Goal: Task Accomplishment & Management: Complete application form

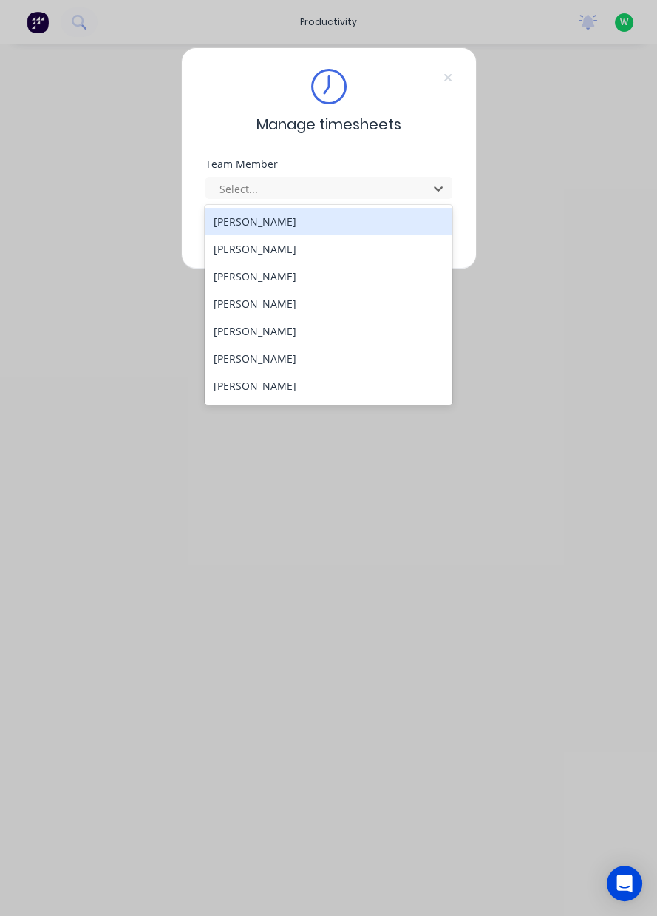
click at [263, 356] on div "[PERSON_NAME]" at bounding box center [329, 358] width 248 height 27
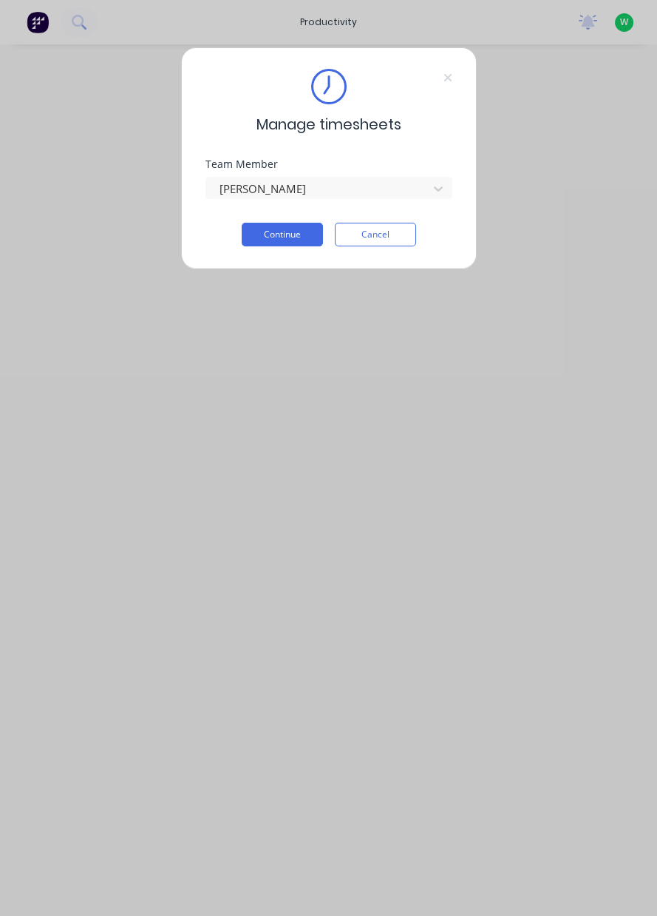
click at [291, 236] on button "Continue" at bounding box center [282, 235] width 81 height 24
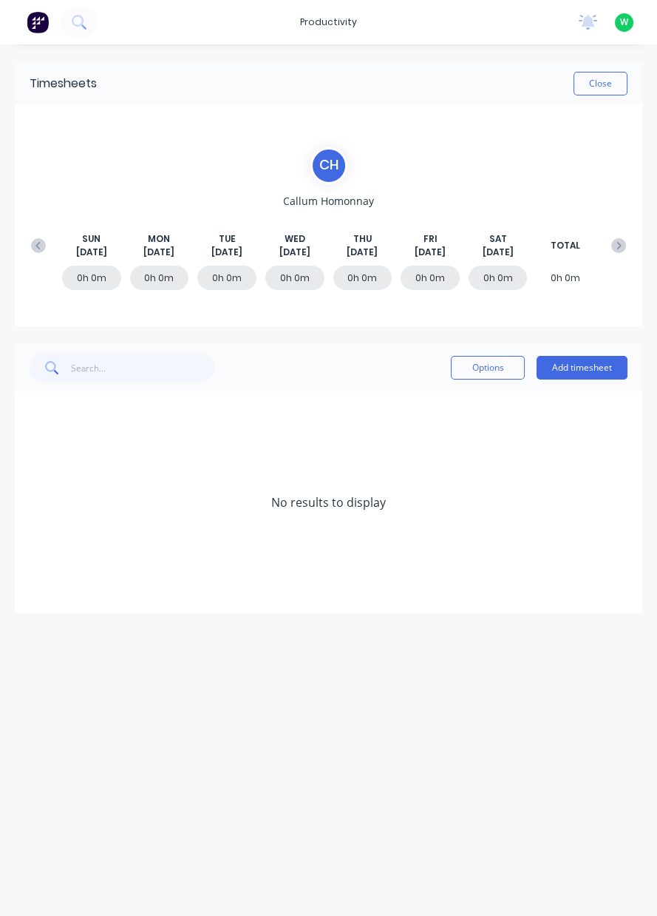
click at [583, 371] on button "Add timesheet" at bounding box center [582, 368] width 91 height 24
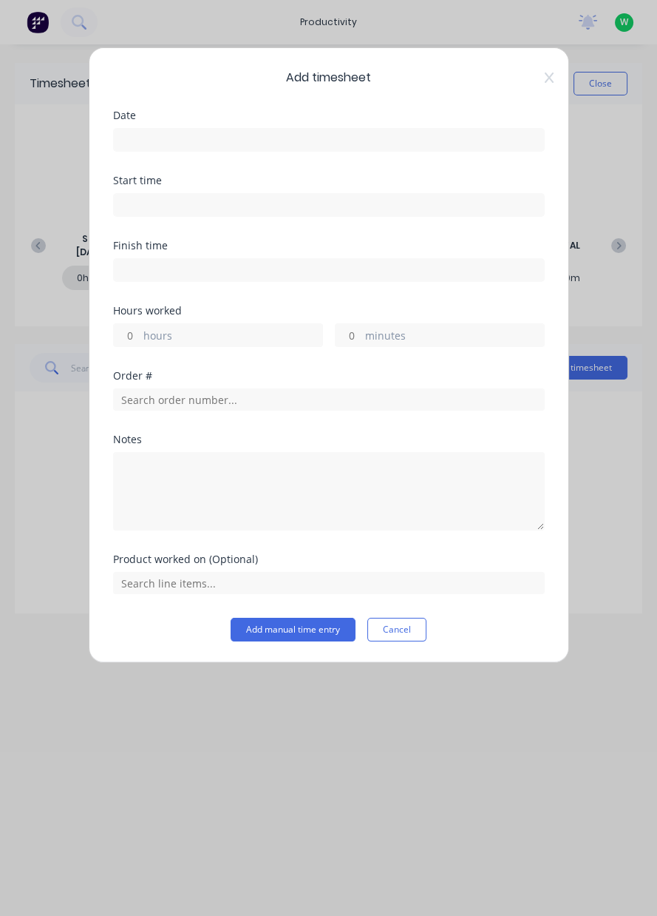
click at [345, 160] on div "Date" at bounding box center [329, 142] width 432 height 65
click at [331, 140] on input at bounding box center [329, 140] width 430 height 22
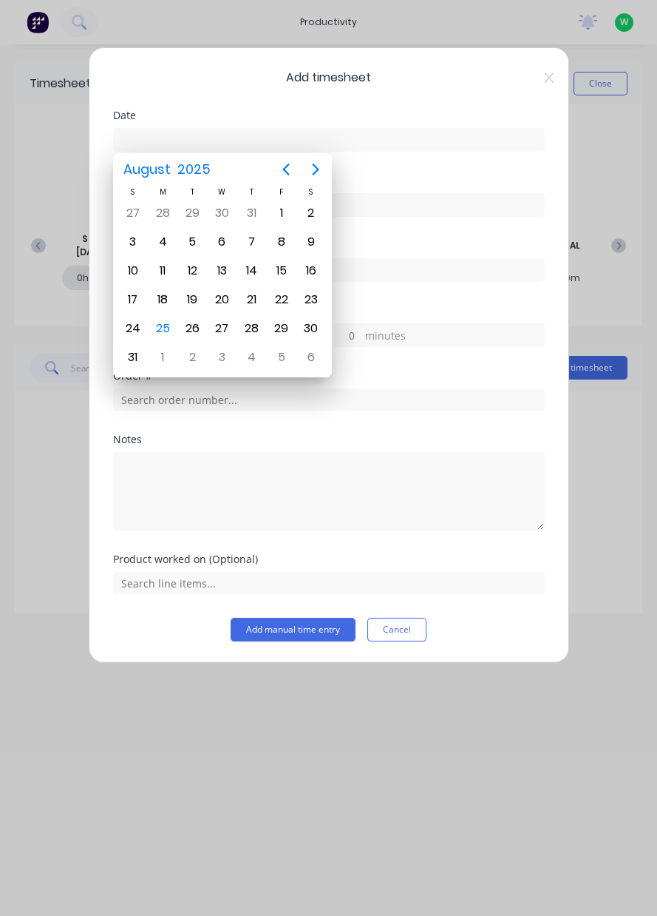
click at [166, 322] on div "25" at bounding box center [163, 328] width 22 height 22
type input "[DATE]"
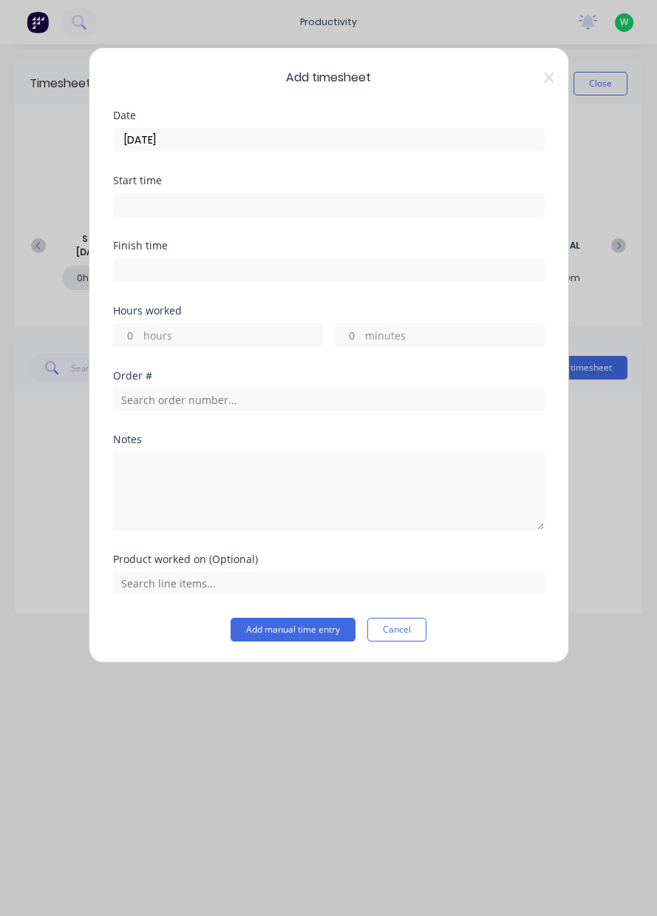
click at [238, 338] on label "hours" at bounding box center [232, 337] width 179 height 18
click at [140, 338] on input "hours" at bounding box center [127, 335] width 26 height 22
type input "8"
click at [279, 396] on input "text" at bounding box center [329, 399] width 432 height 22
click at [549, 81] on icon at bounding box center [549, 78] width 9 height 12
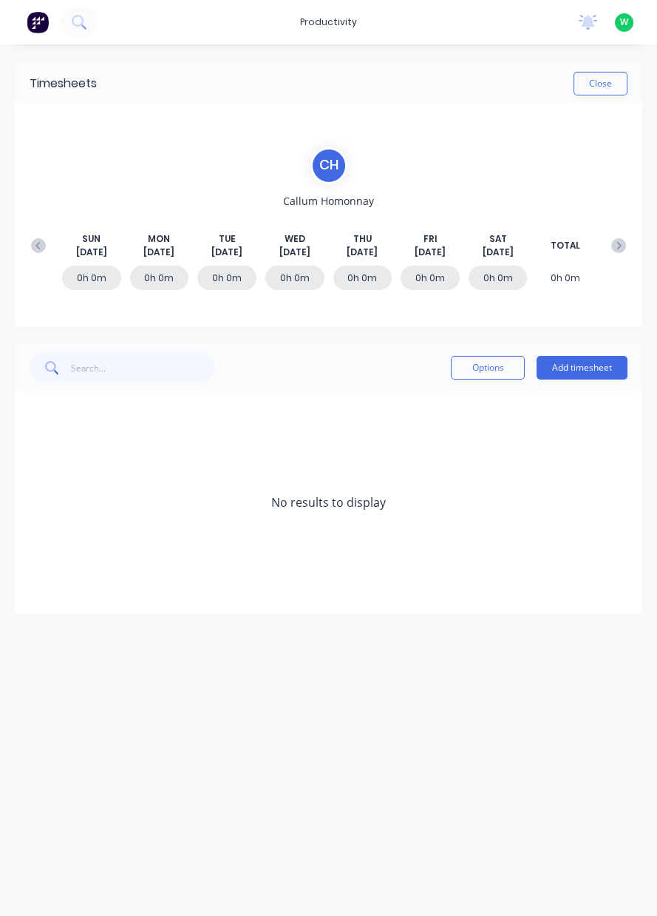
click at [32, 249] on icon at bounding box center [38, 245] width 15 height 15
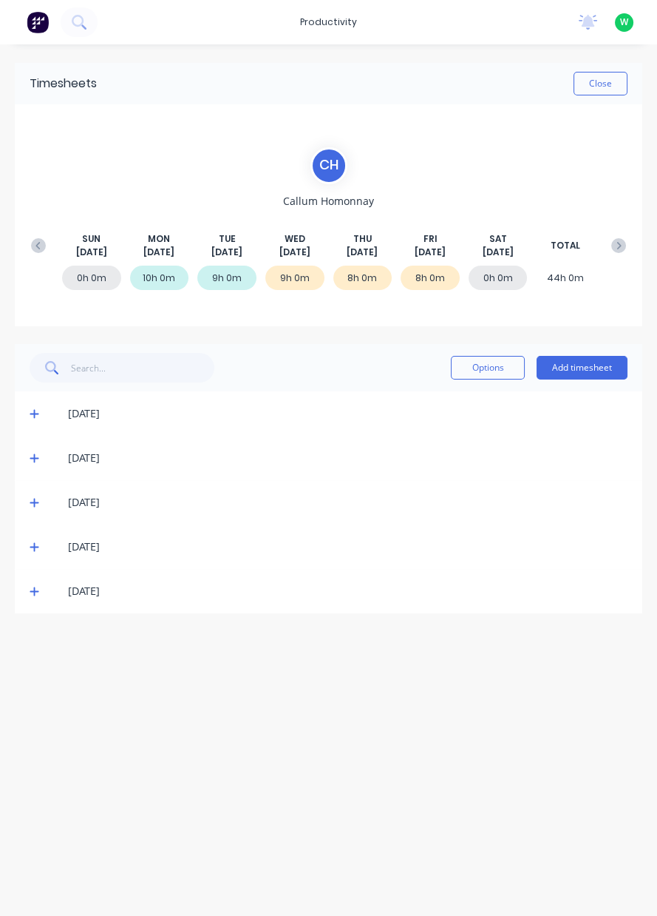
click at [33, 592] on icon at bounding box center [34, 591] width 9 height 9
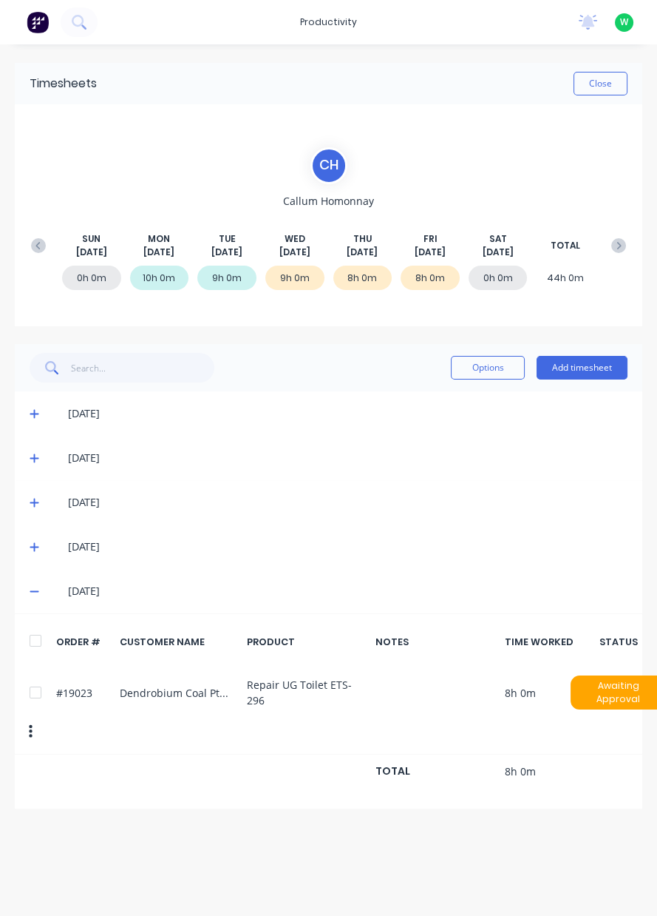
click at [576, 371] on button "Add timesheet" at bounding box center [582, 368] width 91 height 24
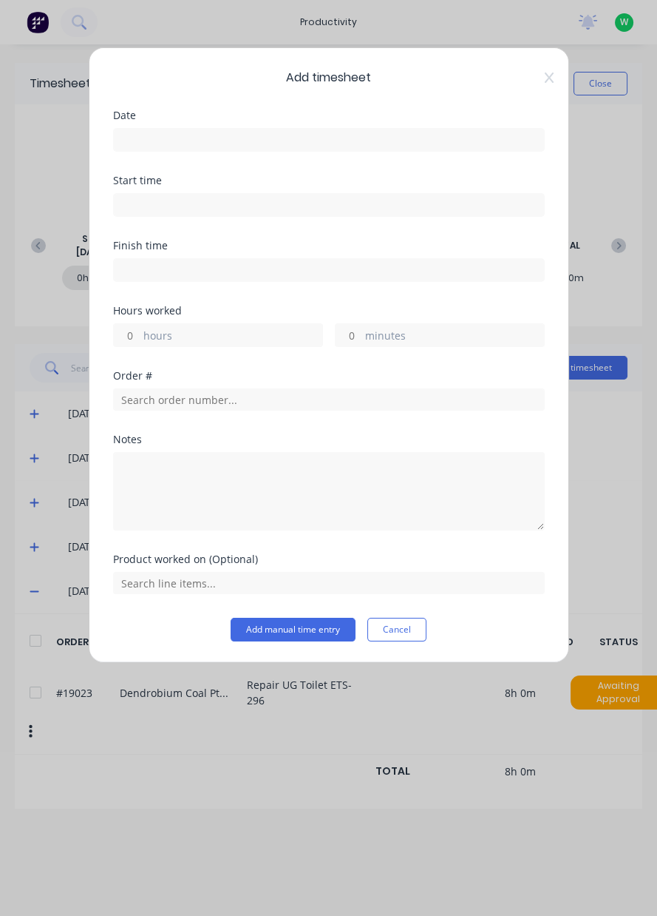
click at [372, 143] on input at bounding box center [329, 140] width 430 height 22
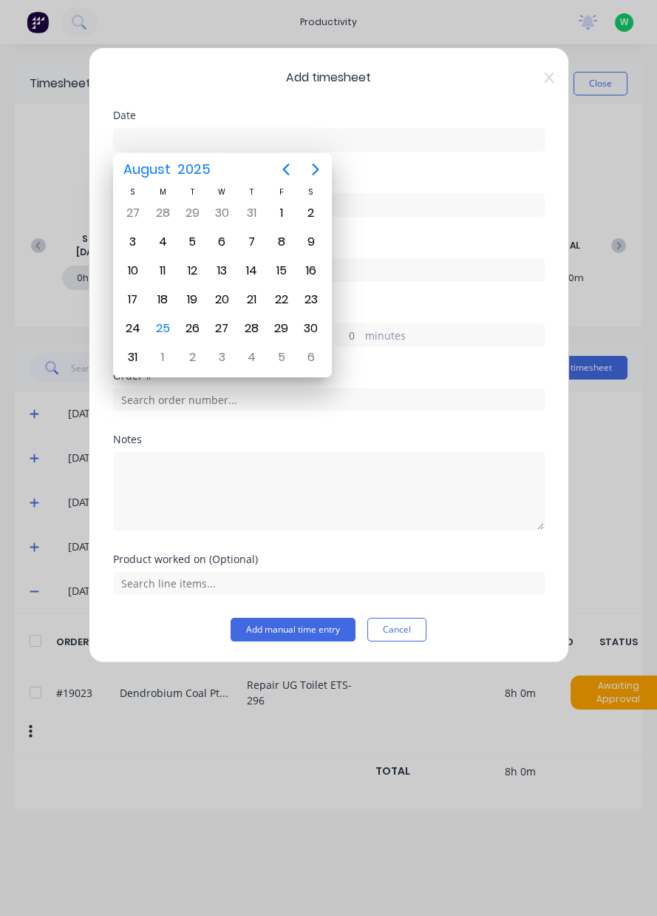
click at [166, 327] on div "25" at bounding box center [163, 328] width 22 height 22
type input "[DATE]"
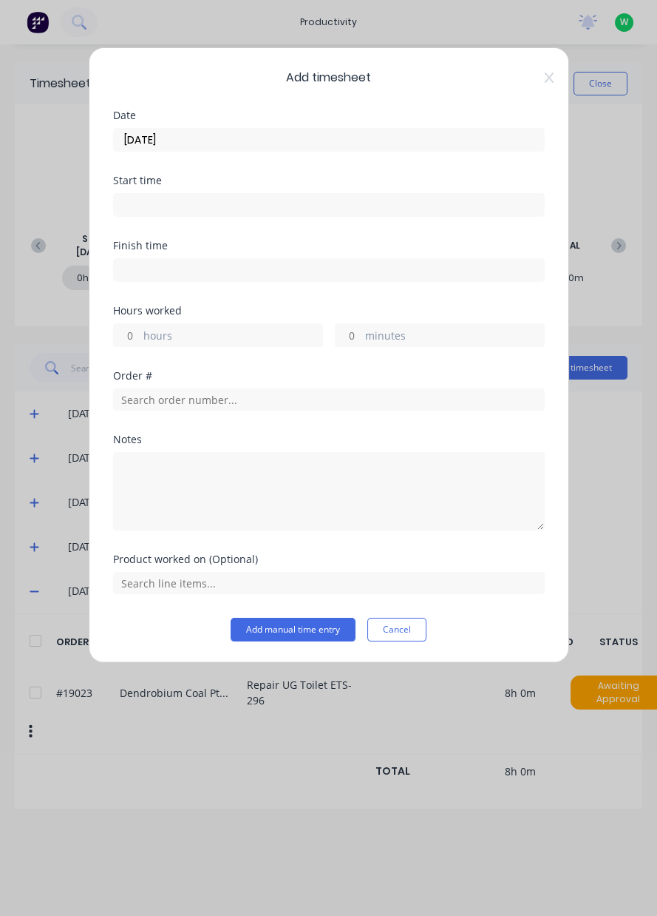
click at [234, 342] on label "hours" at bounding box center [232, 337] width 179 height 18
click at [140, 342] on input "hours" at bounding box center [127, 335] width 26 height 22
type input "8"
click at [255, 394] on input "text" at bounding box center [329, 399] width 432 height 22
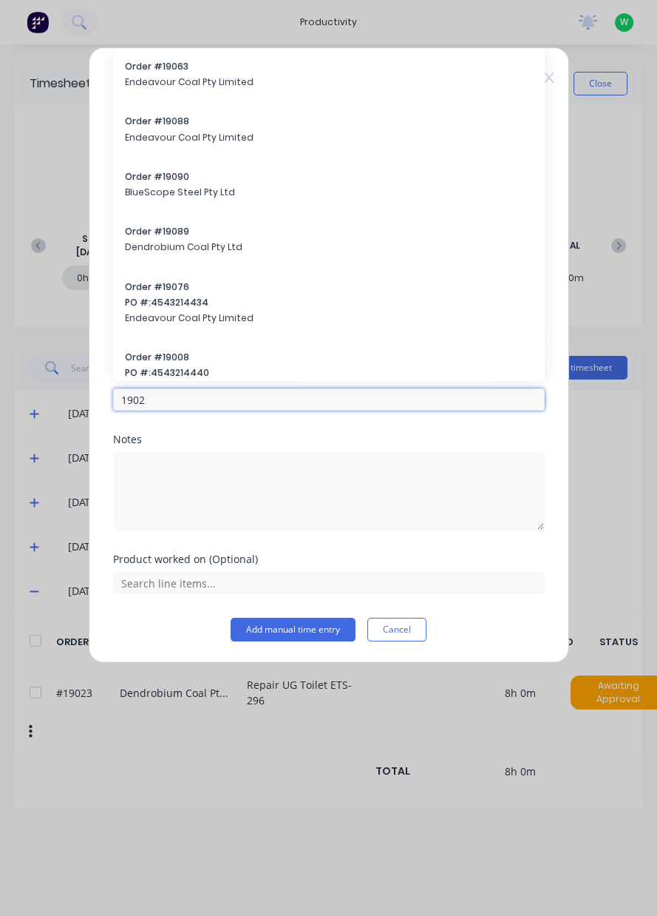
type input "19023"
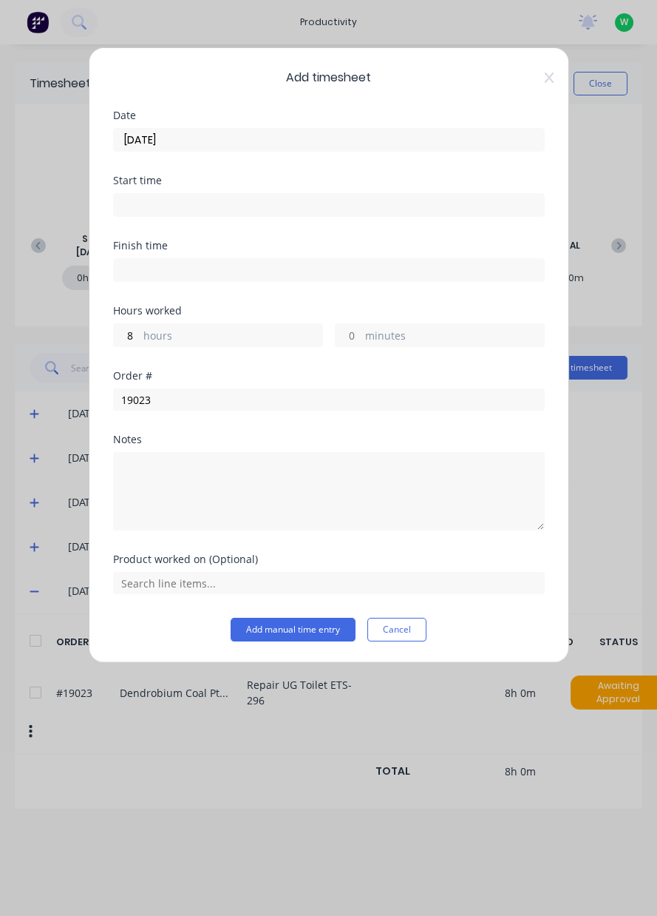
click at [280, 629] on button "Add manual time entry" at bounding box center [293, 630] width 125 height 24
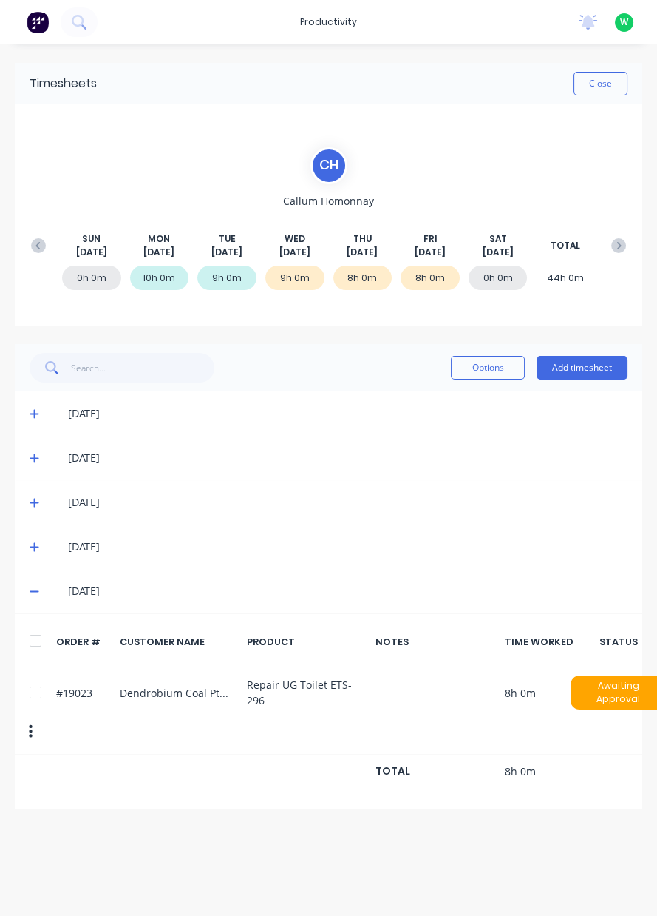
click at [612, 249] on icon at bounding box center [619, 245] width 15 height 15
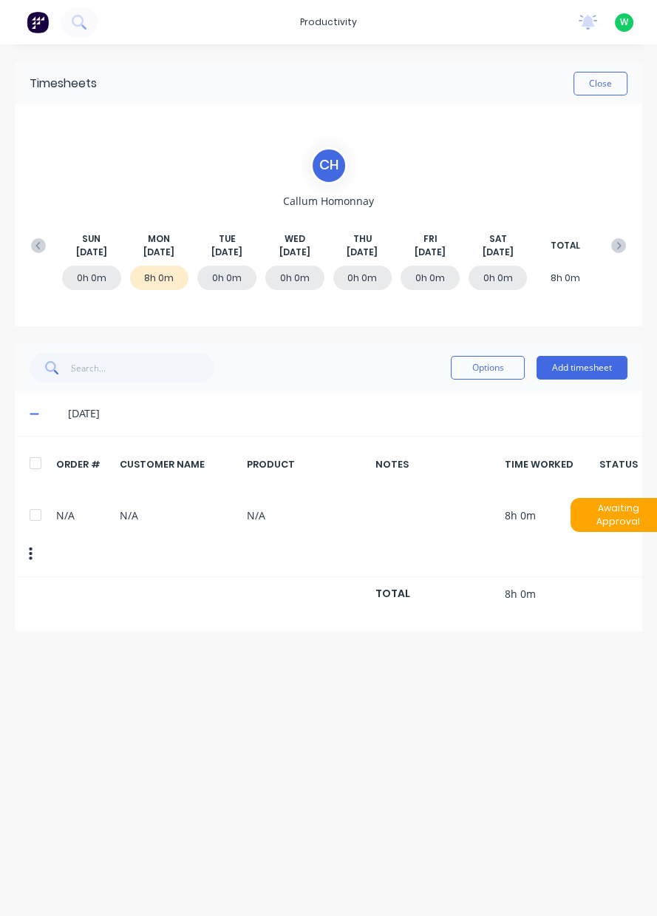
click at [30, 547] on icon "button" at bounding box center [31, 553] width 4 height 13
click at [30, 548] on button "button" at bounding box center [30, 554] width 35 height 27
click at [22, 553] on div "N/A N/A N/A 8h 0m Awaiting Approval" at bounding box center [329, 532] width 628 height 88
click at [25, 549] on button "button" at bounding box center [30, 554] width 35 height 27
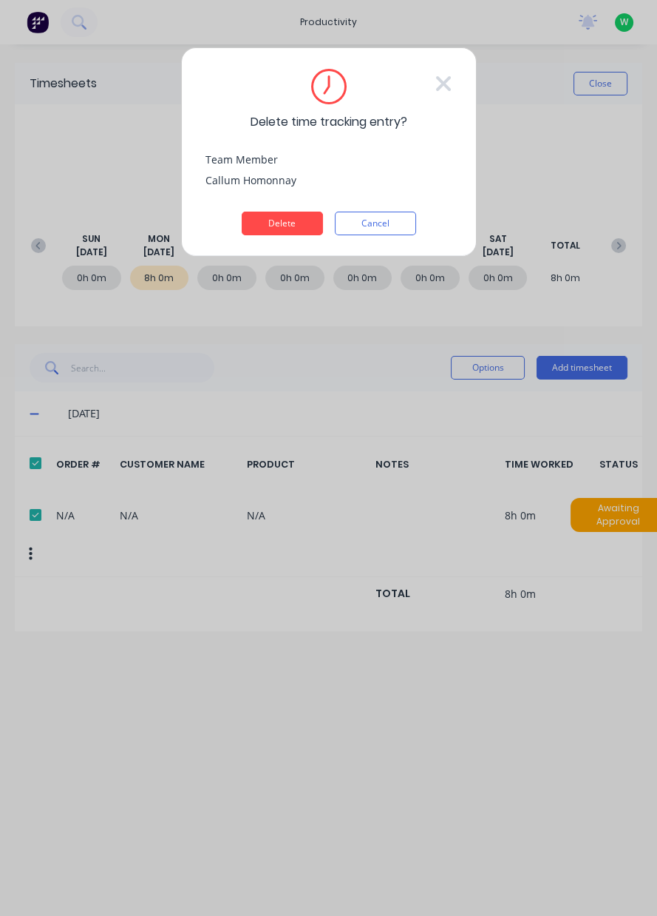
click at [270, 224] on button "Delete" at bounding box center [282, 224] width 81 height 24
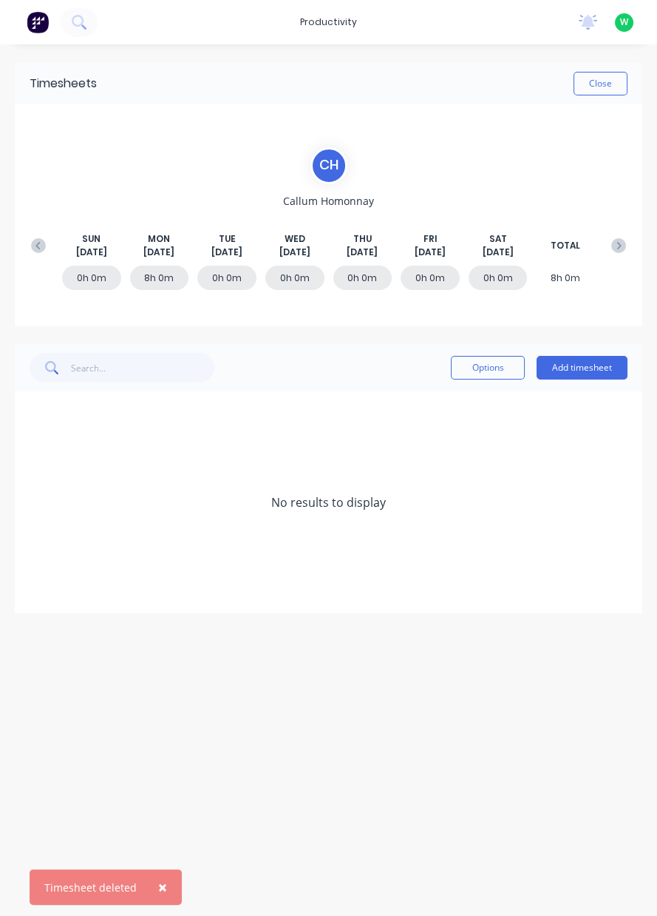
click at [584, 371] on button "Add timesheet" at bounding box center [582, 368] width 91 height 24
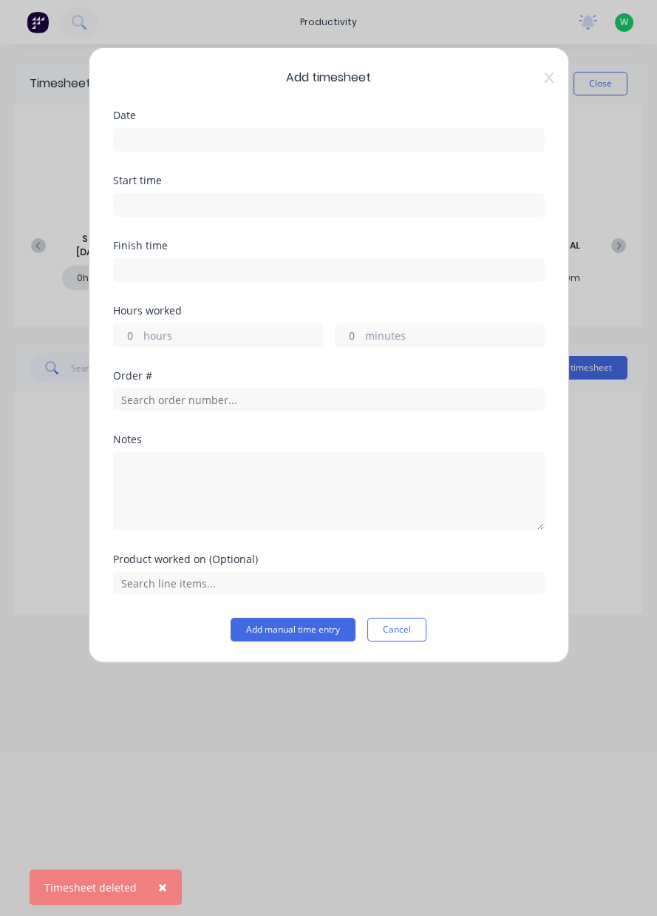
click at [260, 143] on input at bounding box center [329, 140] width 430 height 22
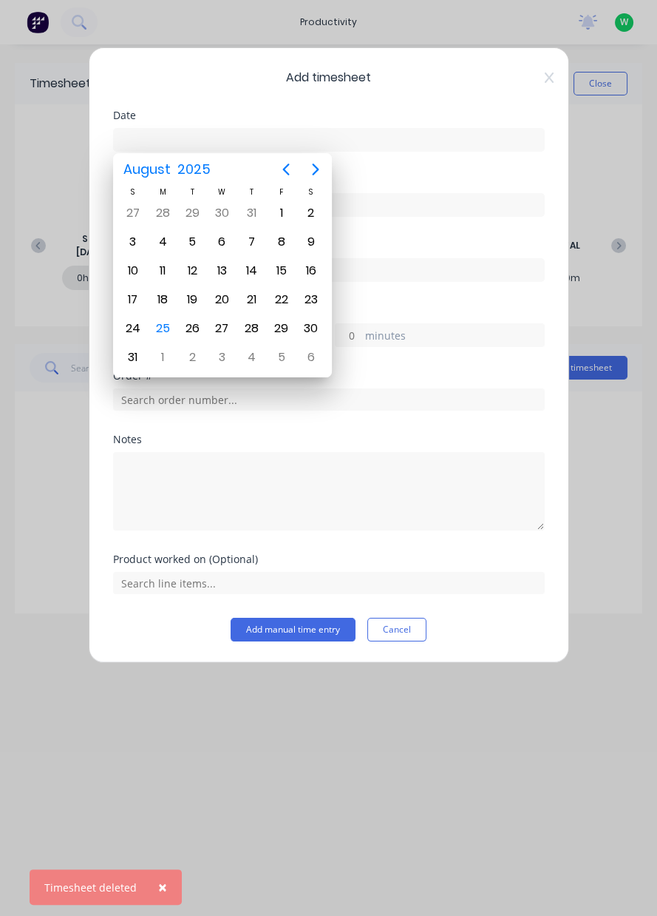
click at [167, 323] on div "25" at bounding box center [163, 328] width 22 height 22
type input "[DATE]"
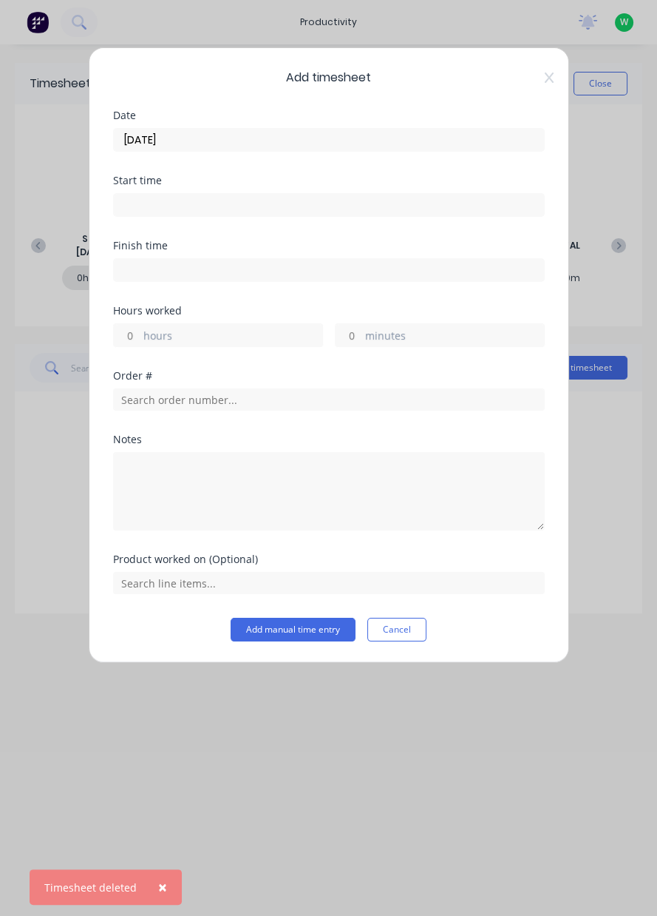
click at [192, 342] on label "hours" at bounding box center [232, 337] width 179 height 18
click at [140, 342] on input "hours" at bounding box center [127, 335] width 26 height 22
type input "8"
click at [254, 401] on input "text" at bounding box center [329, 399] width 432 height 22
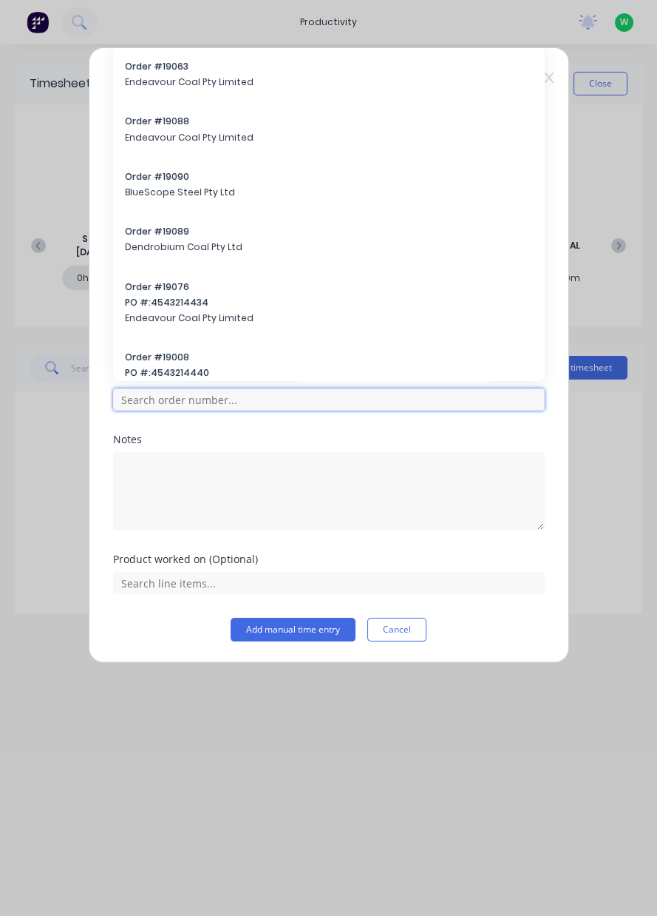
click at [251, 403] on input "text" at bounding box center [329, 399] width 432 height 22
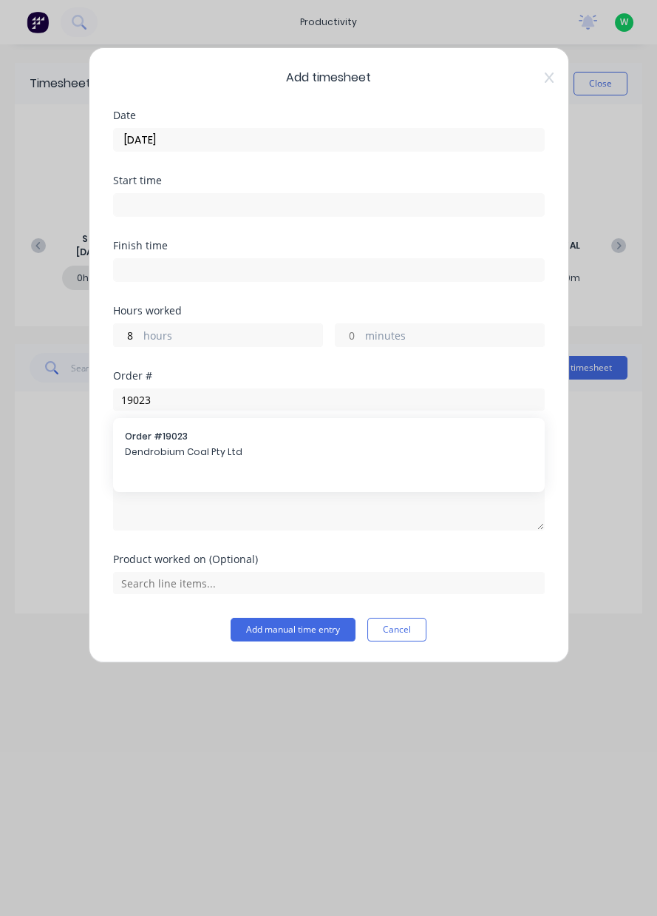
click at [215, 469] on div "Order # 19023 Dendrobium Coal Pty Ltd" at bounding box center [329, 445] width 432 height 55
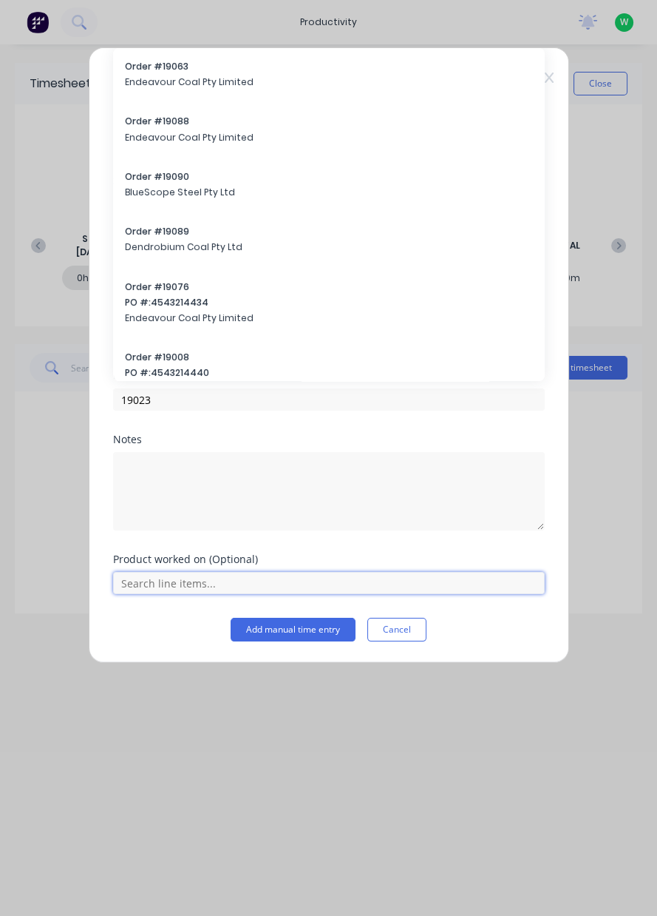
click at [192, 583] on input "text" at bounding box center [329, 583] width 432 height 22
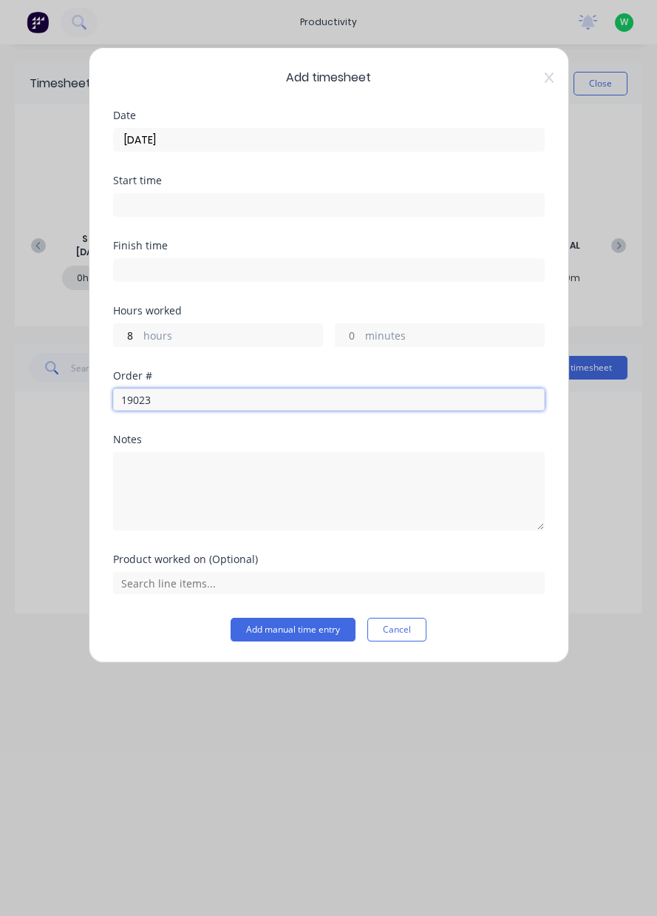
click at [279, 388] on input "19023" at bounding box center [329, 399] width 432 height 22
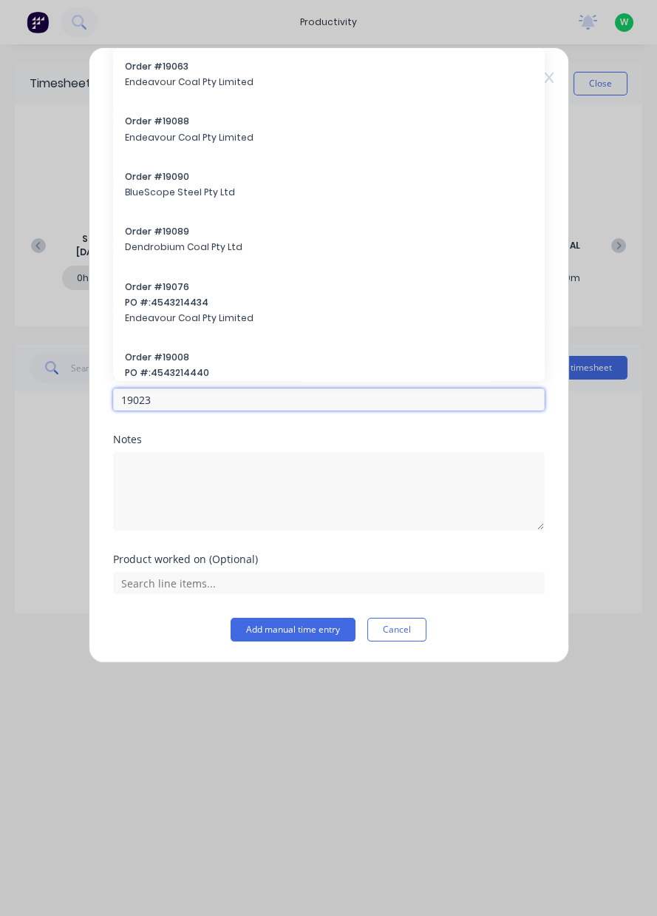
click at [330, 401] on input "19023" at bounding box center [329, 399] width 432 height 22
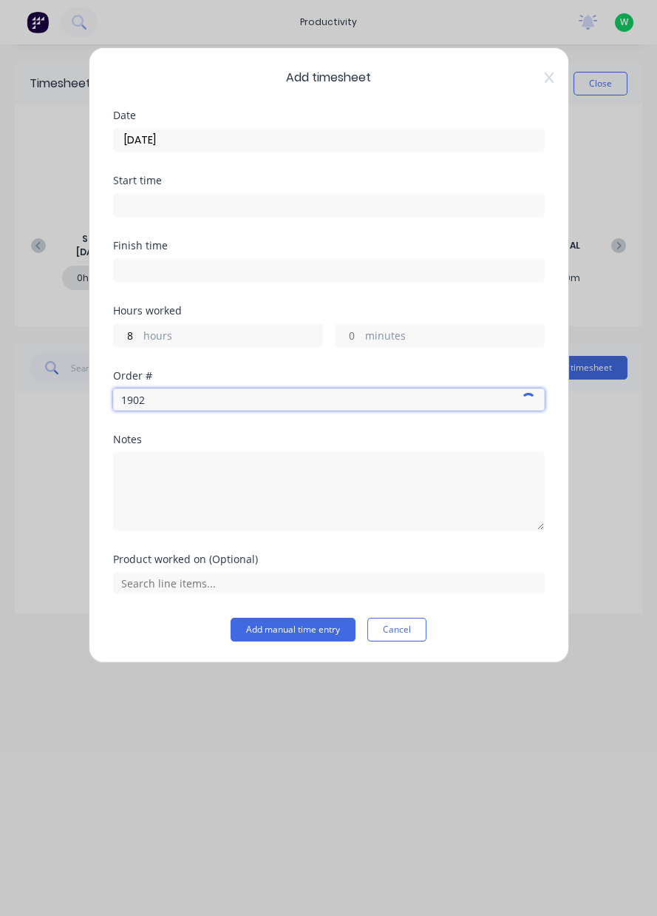
type input "19023"
click at [241, 467] on div "Order # 19023 Dendrobium Coal Pty Ltd" at bounding box center [329, 445] width 432 height 55
click at [209, 453] on span "Dendrobium Coal Pty Ltd" at bounding box center [329, 451] width 408 height 13
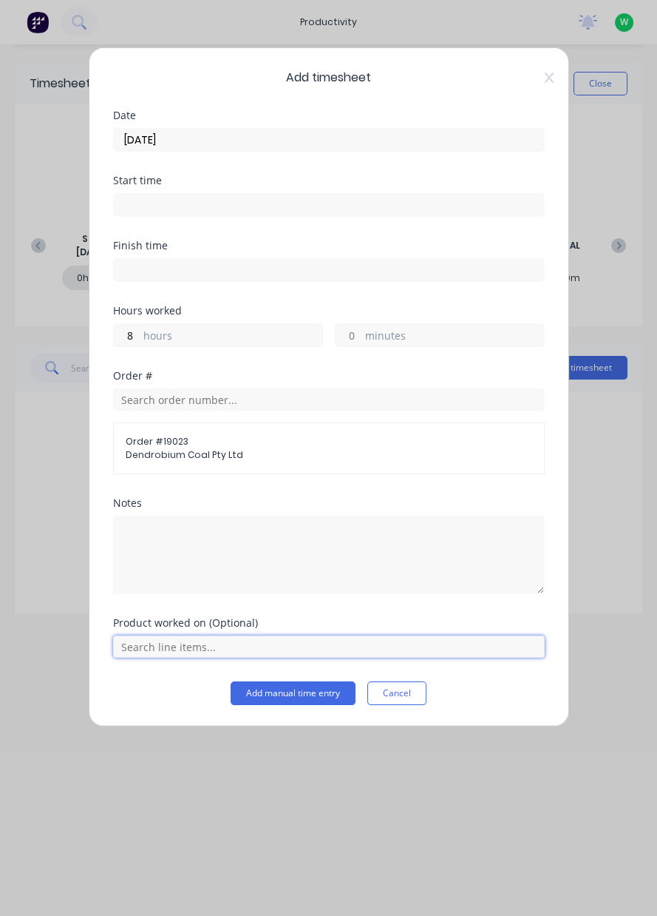
click at [194, 649] on input "text" at bounding box center [329, 646] width 432 height 22
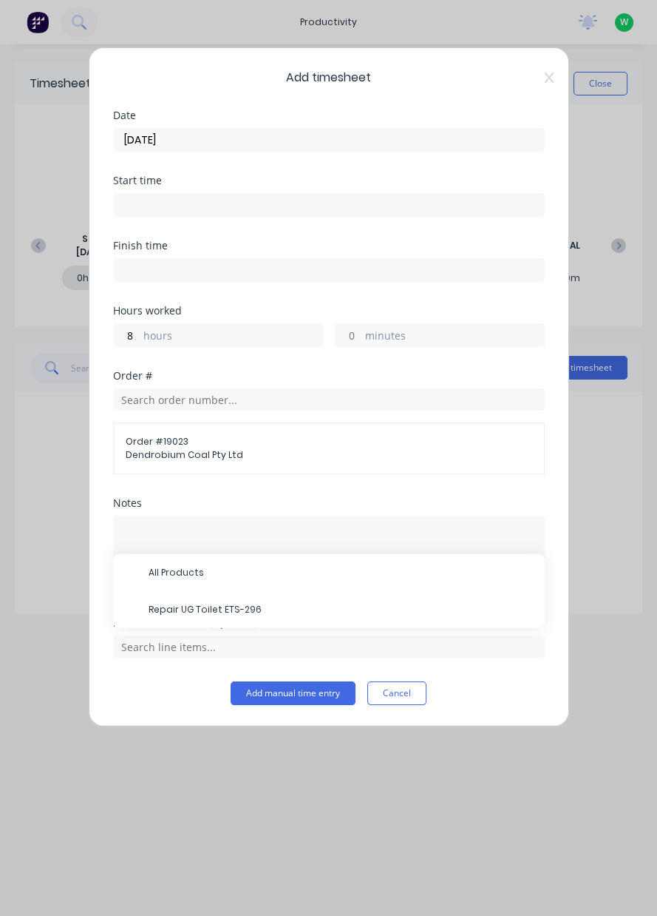
click at [219, 610] on span "Repair UG Toilet ETS-296" at bounding box center [341, 609] width 385 height 13
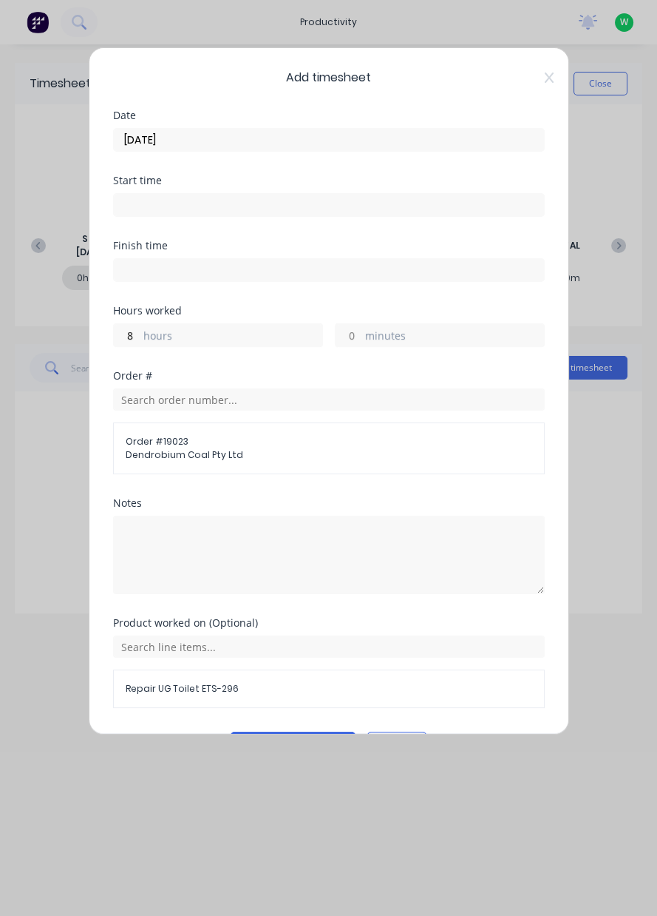
click at [298, 738] on button "Add manual time entry" at bounding box center [293, 743] width 125 height 24
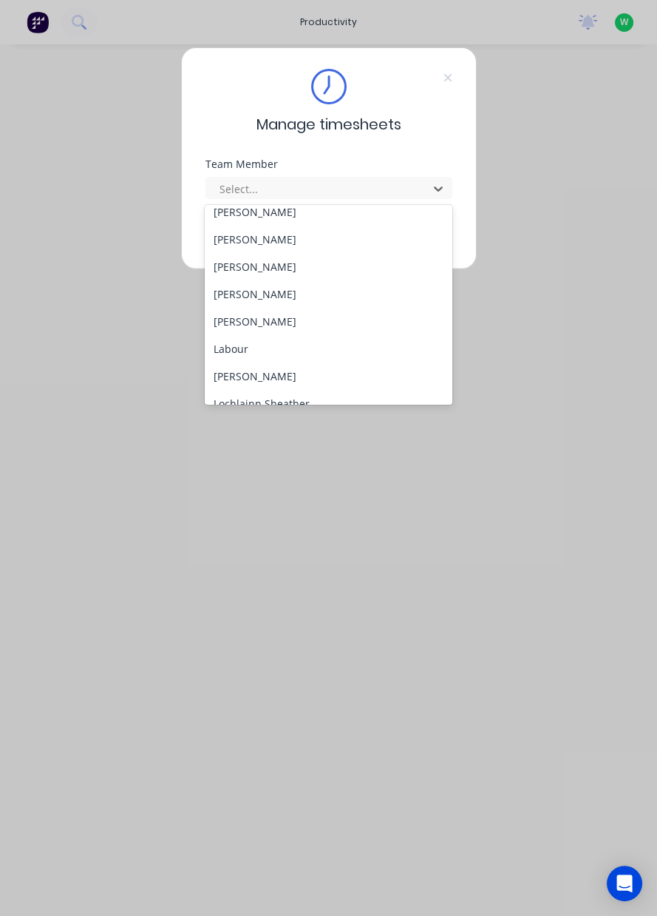
scroll to position [257, 0]
click at [296, 321] on div "[PERSON_NAME]" at bounding box center [329, 319] width 248 height 27
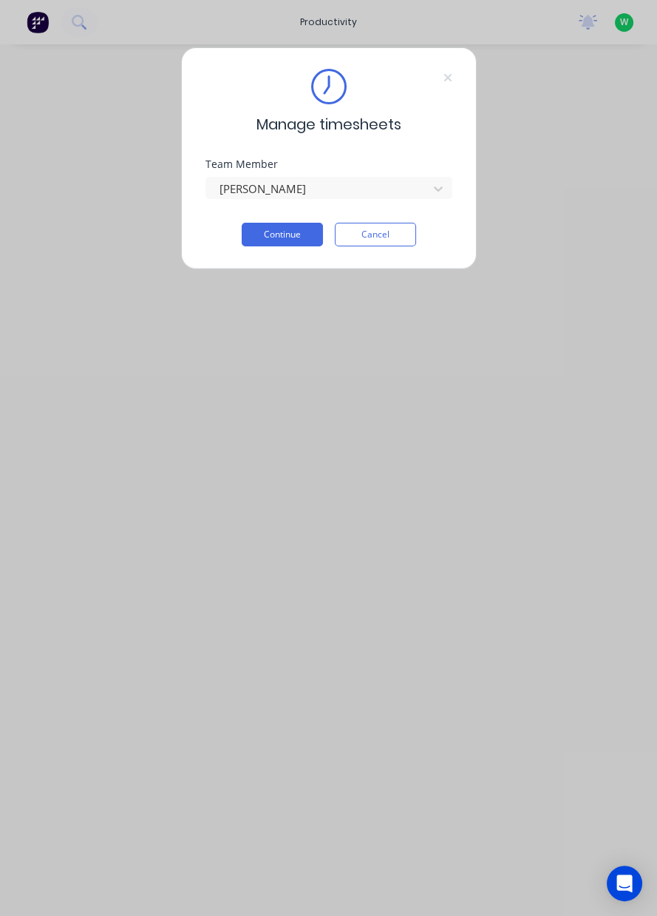
click at [281, 236] on button "Continue" at bounding box center [282, 235] width 81 height 24
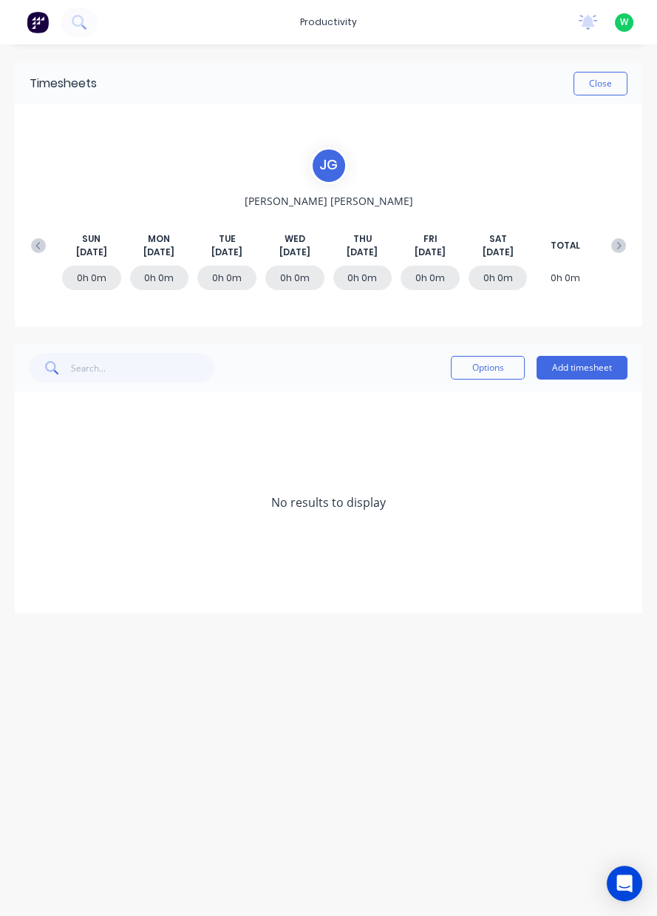
click at [581, 370] on button "Add timesheet" at bounding box center [582, 368] width 91 height 24
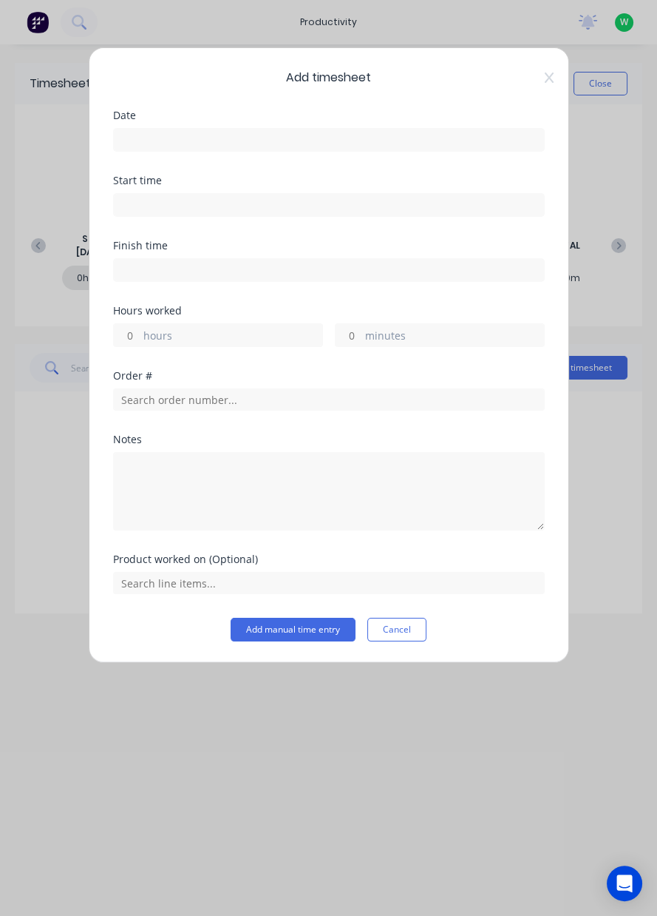
click at [361, 144] on input at bounding box center [329, 140] width 430 height 22
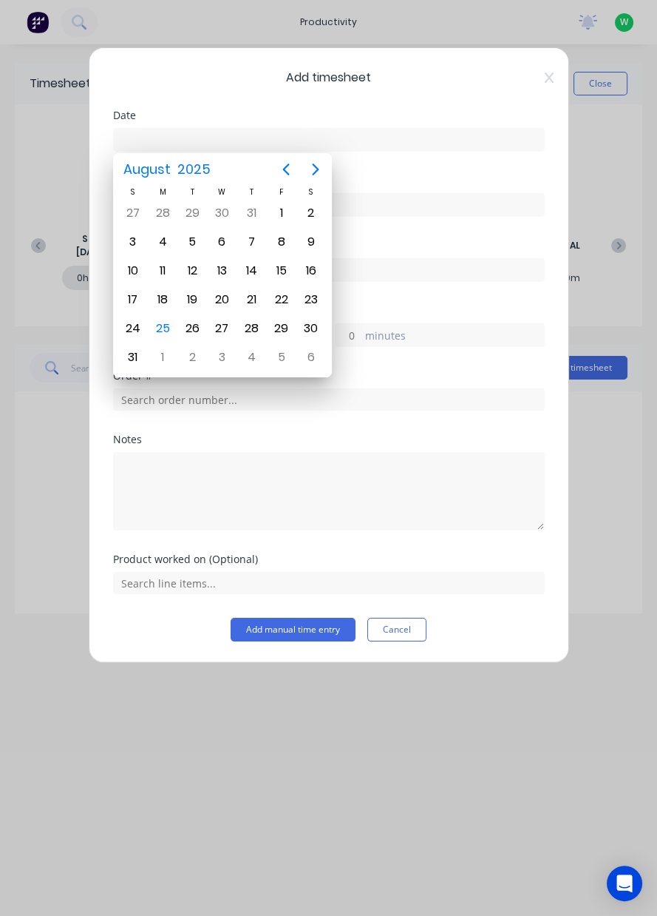
click at [169, 323] on div "25" at bounding box center [163, 328] width 22 height 22
type input "[DATE]"
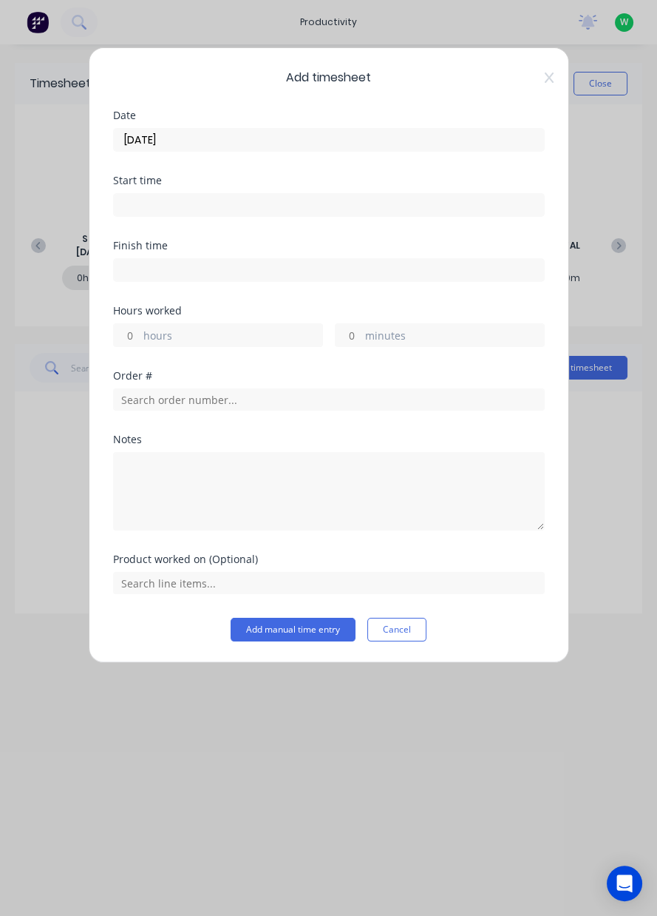
click at [273, 335] on label "hours" at bounding box center [232, 337] width 179 height 18
click at [140, 335] on input "hours" at bounding box center [127, 335] width 26 height 22
type input "8"
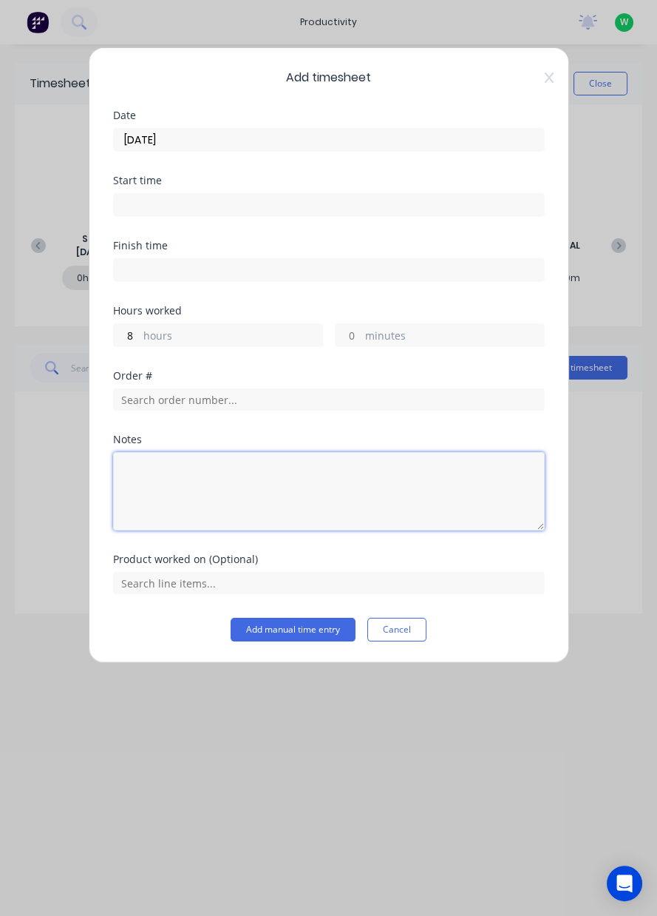
click at [247, 477] on textarea at bounding box center [329, 491] width 432 height 78
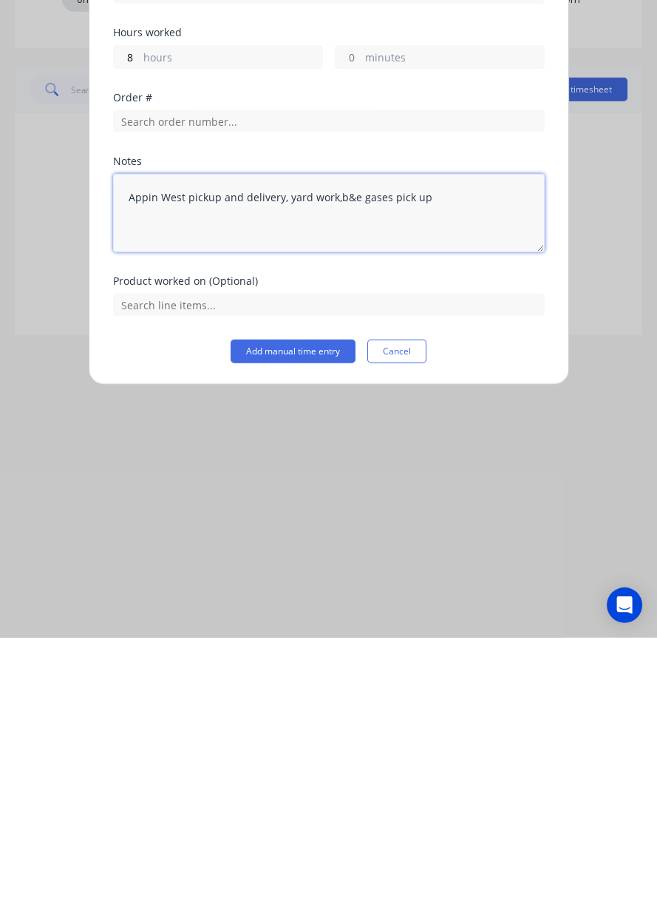
type textarea "Appin West pickup and delivery, yard work,b&e gases pick up"
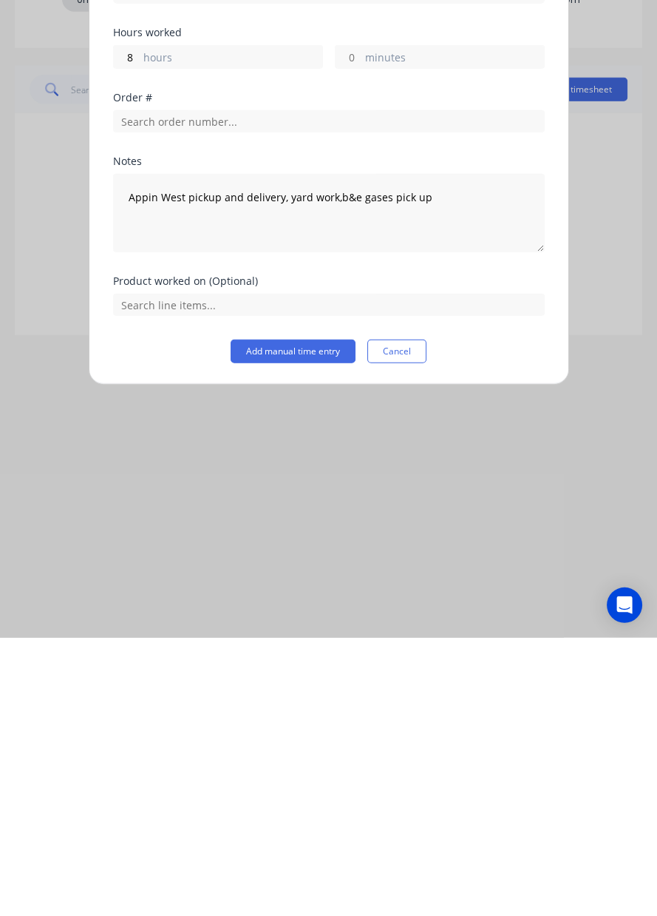
click at [296, 632] on button "Add manual time entry" at bounding box center [293, 630] width 125 height 24
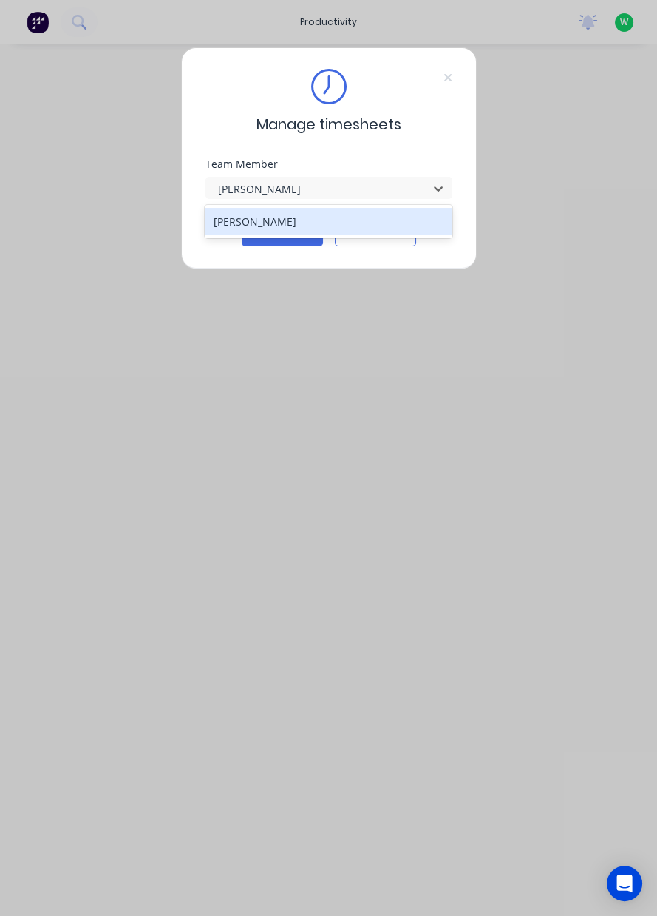
click at [313, 234] on div "[PERSON_NAME]" at bounding box center [329, 221] width 248 height 27
type input "[PERSON_NAME]"
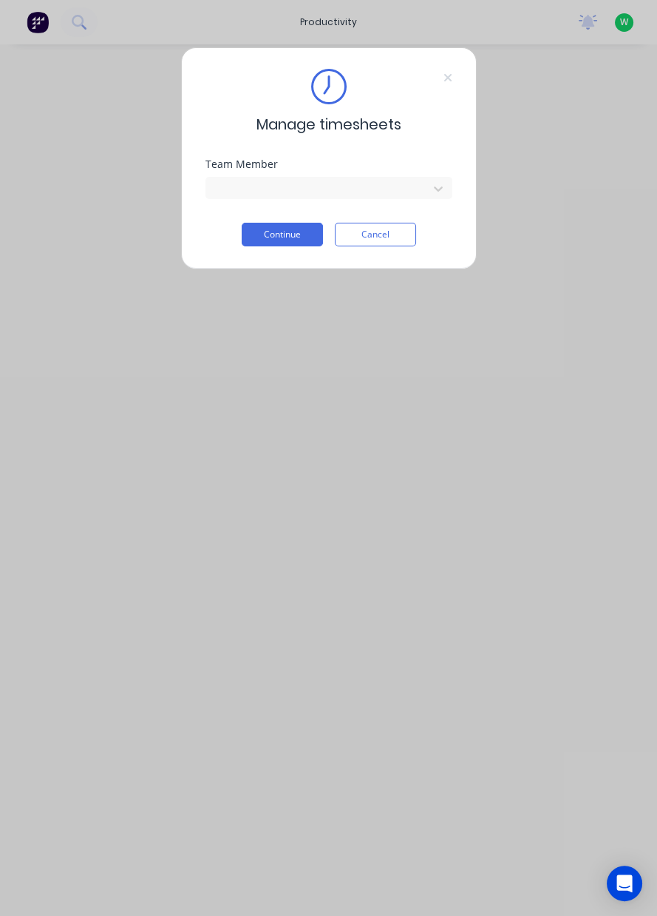
click at [295, 237] on button "Continue" at bounding box center [282, 235] width 81 height 24
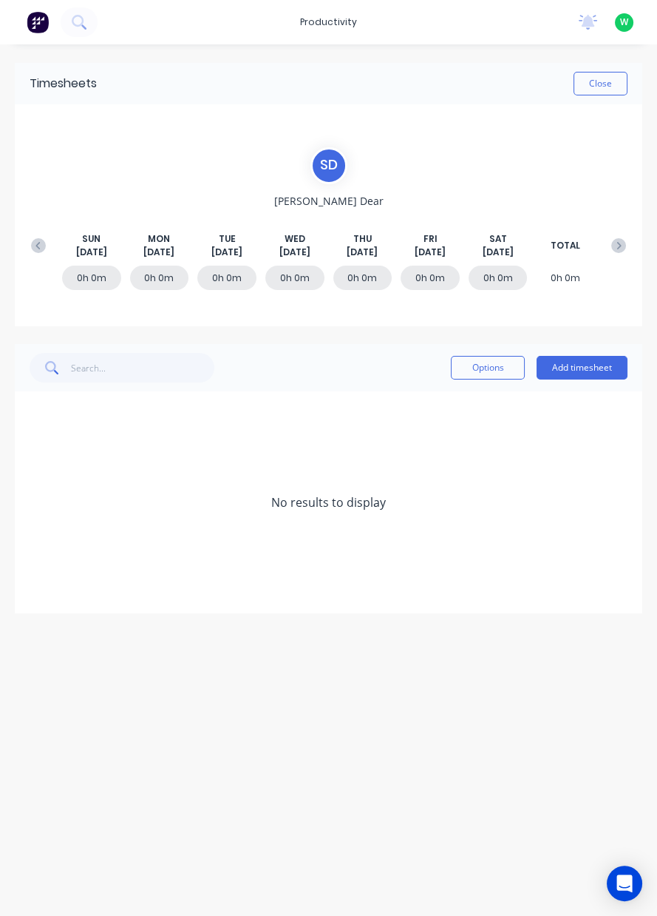
click at [50, 248] on button at bounding box center [39, 245] width 30 height 27
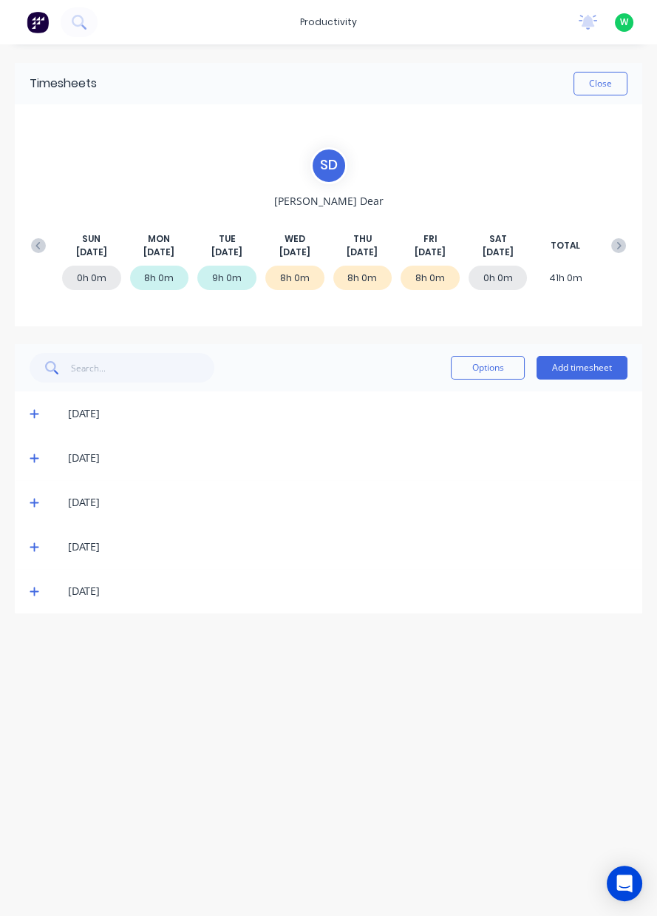
click at [33, 589] on icon at bounding box center [34, 591] width 9 height 9
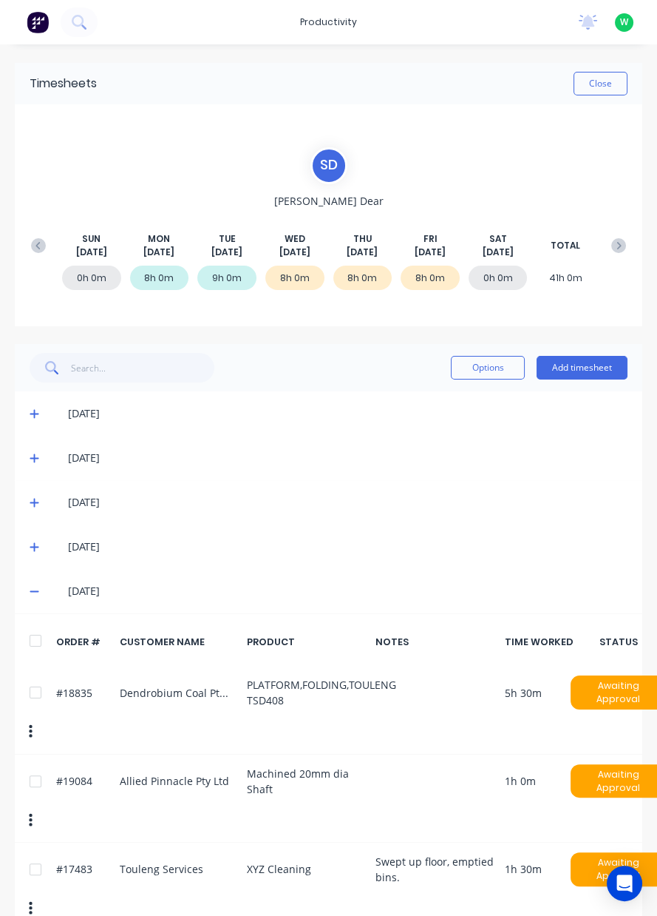
click at [593, 369] on button "Add timesheet" at bounding box center [582, 368] width 91 height 24
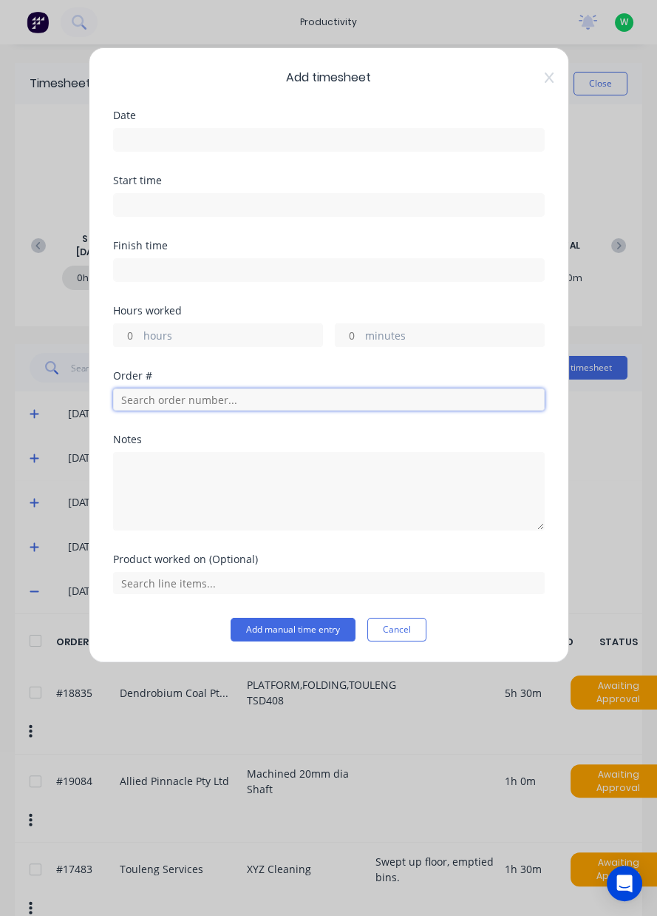
click at [216, 393] on input "text" at bounding box center [329, 399] width 432 height 22
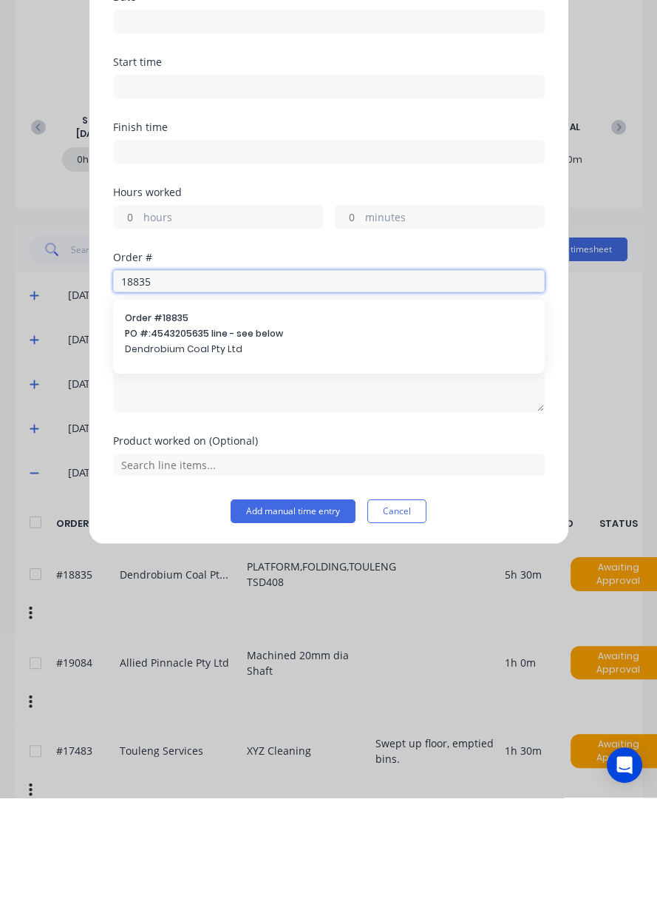
type input "18835"
click at [327, 445] on span "PO #: 4543205635 line - see below" at bounding box center [329, 451] width 408 height 13
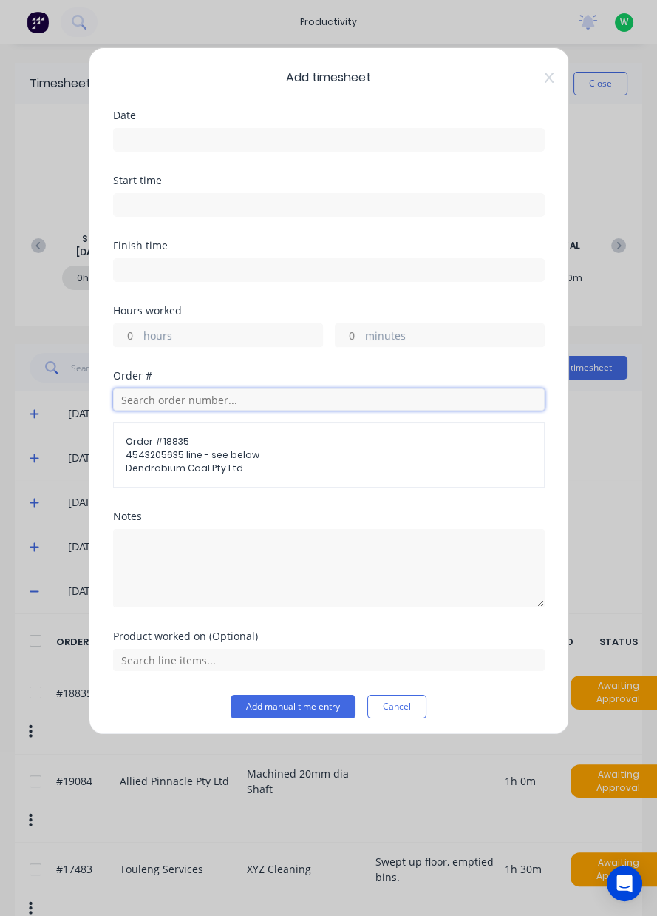
click at [135, 390] on input "text" at bounding box center [329, 399] width 432 height 22
click at [131, 329] on input "hours" at bounding box center [127, 335] width 26 height 22
type input "8"
click at [114, 140] on input at bounding box center [329, 140] width 430 height 22
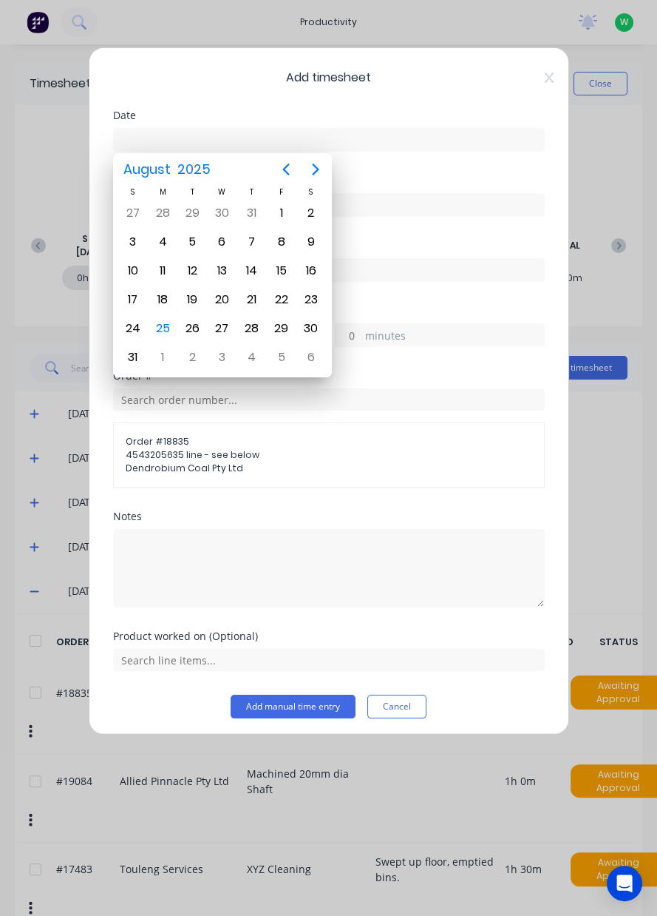
click at [160, 328] on div "25" at bounding box center [163, 328] width 22 height 22
type input "[DATE]"
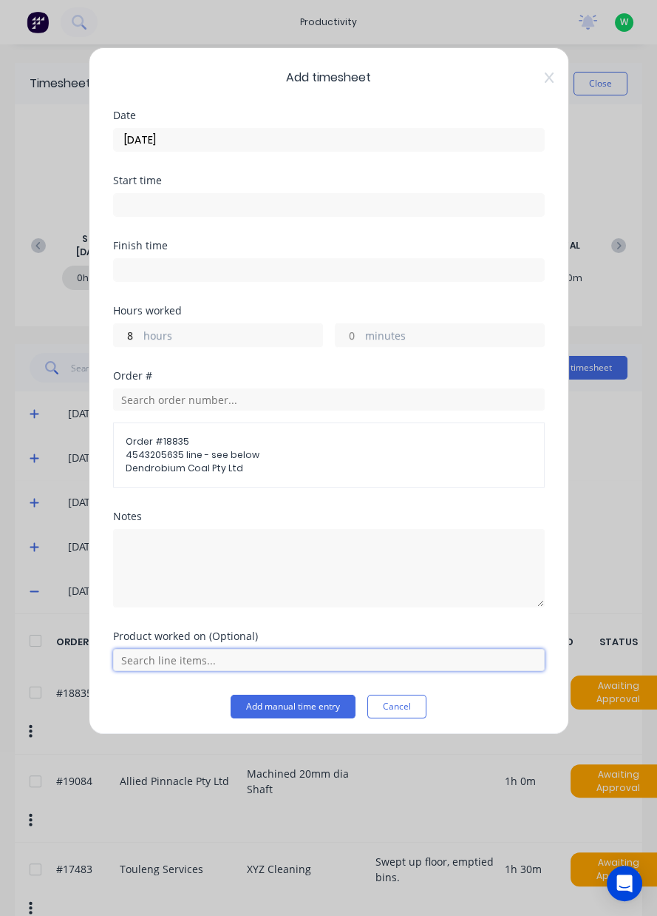
click at [141, 654] on input "text" at bounding box center [329, 660] width 432 height 22
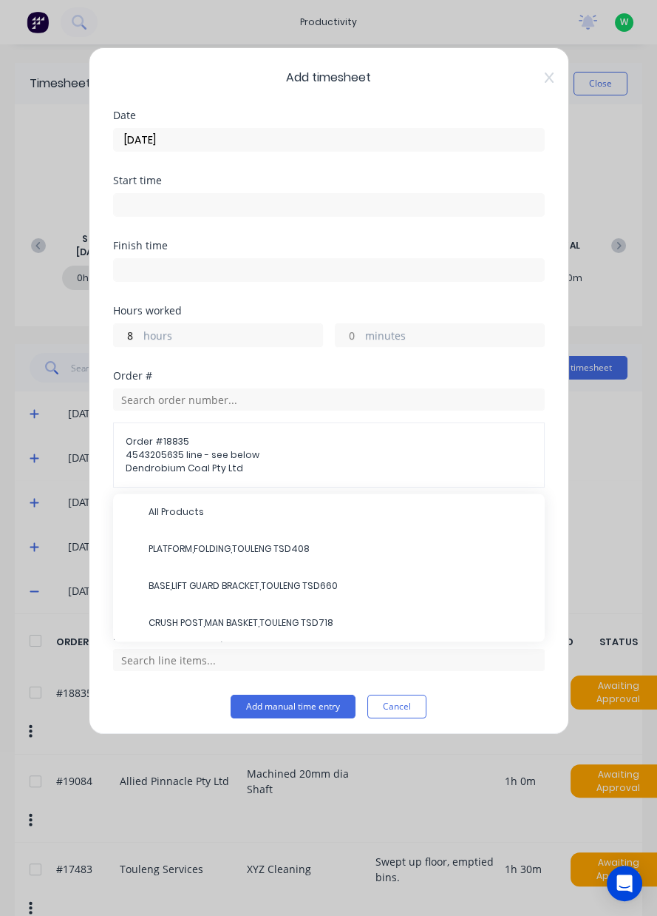
click at [181, 551] on span "PLATFORM,FOLDING,TOULENG TSD408" at bounding box center [341, 548] width 385 height 13
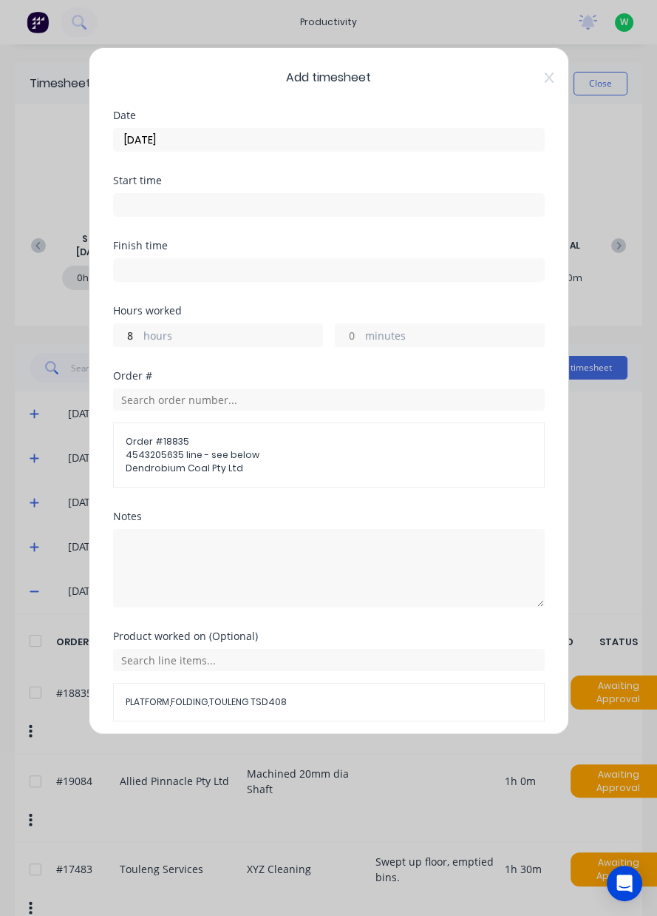
click at [269, 762] on button "Add manual time entry" at bounding box center [293, 757] width 125 height 24
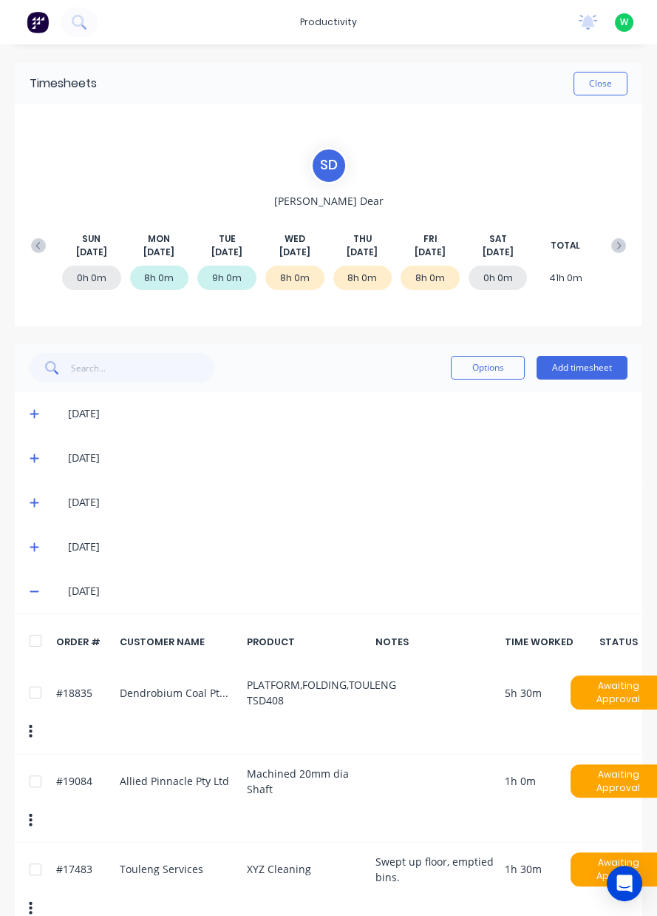
click at [607, 245] on button at bounding box center [619, 245] width 30 height 27
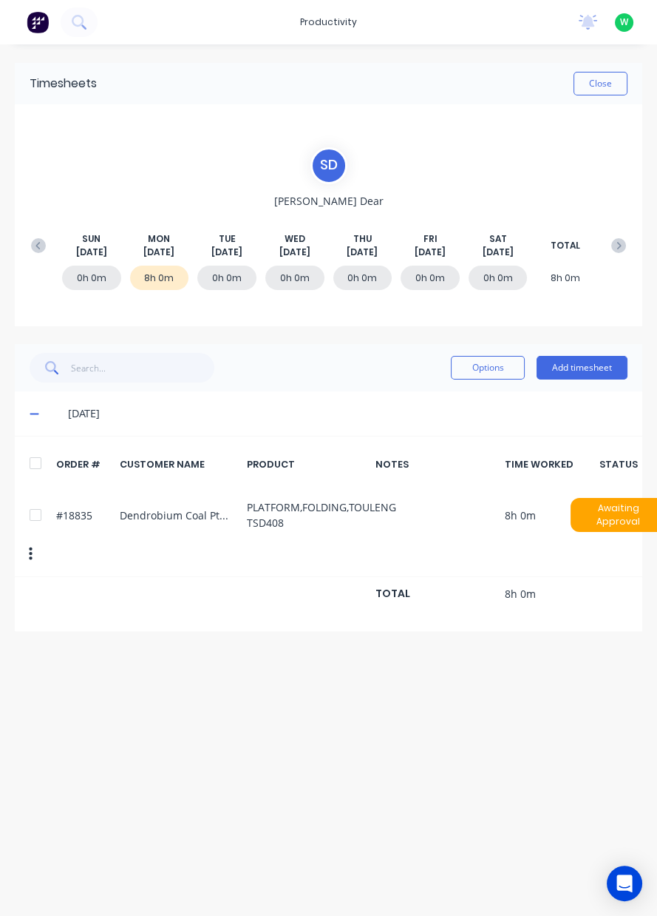
click at [608, 112] on div "S D [PERSON_NAME] Dear [PERSON_NAME][DATE] [DATE] [DATE] [DATE] [DATE] [DATE] […" at bounding box center [329, 215] width 628 height 222
click at [602, 87] on button "Close" at bounding box center [601, 84] width 54 height 24
